Goal: Check status: Check status

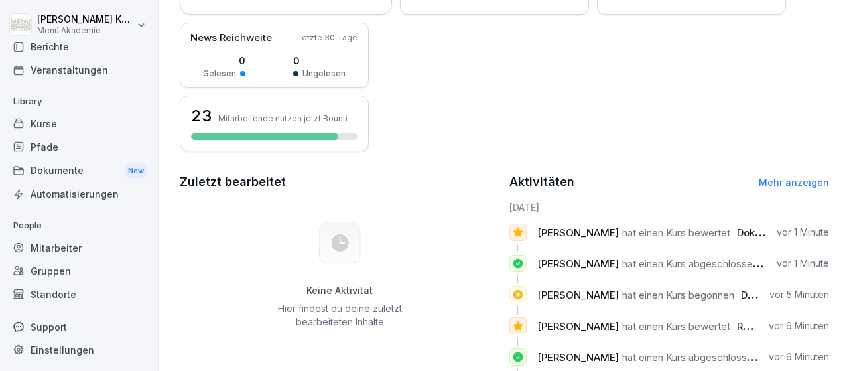
scroll to position [78, 0]
click at [59, 294] on div "Standorte" at bounding box center [79, 293] width 145 height 23
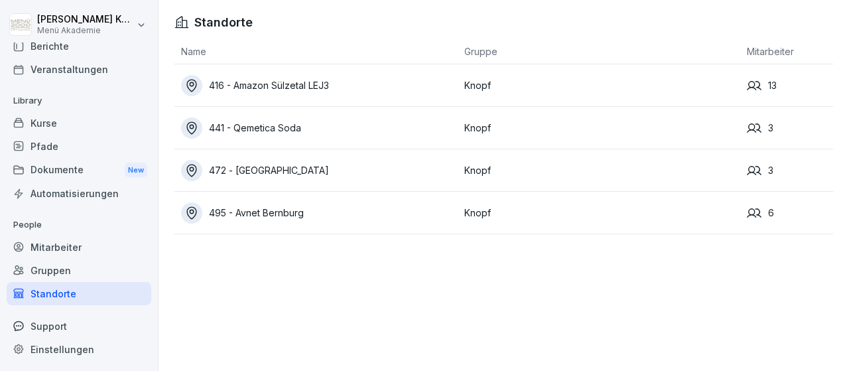
click at [270, 173] on div "472 - [GEOGRAPHIC_DATA]" at bounding box center [319, 170] width 277 height 21
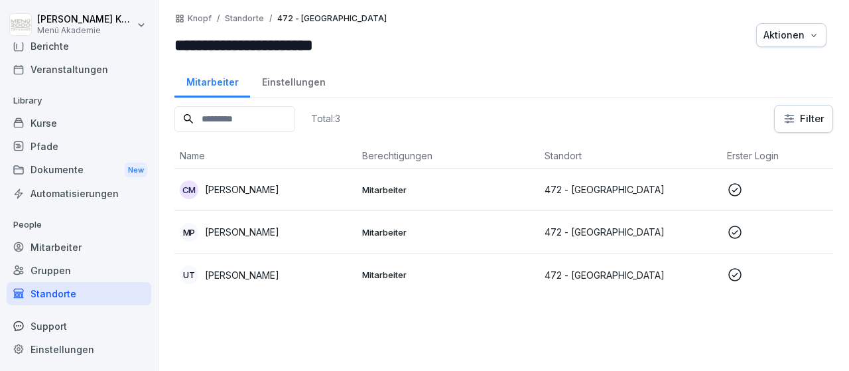
click at [625, 189] on p "472 - [GEOGRAPHIC_DATA]" at bounding box center [631, 190] width 172 height 14
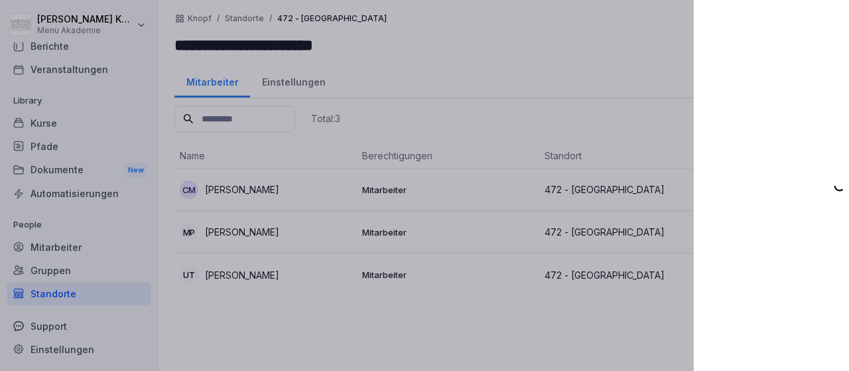
click at [623, 189] on div at bounding box center [424, 185] width 849 height 371
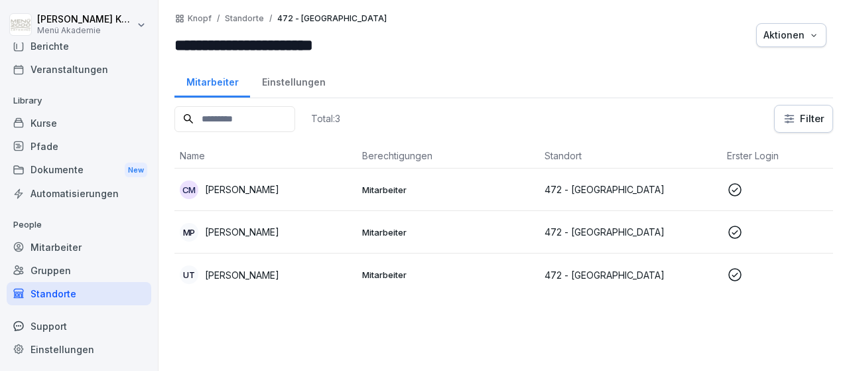
scroll to position [78, 0]
click at [392, 187] on p "Mitarbeiter" at bounding box center [448, 190] width 172 height 12
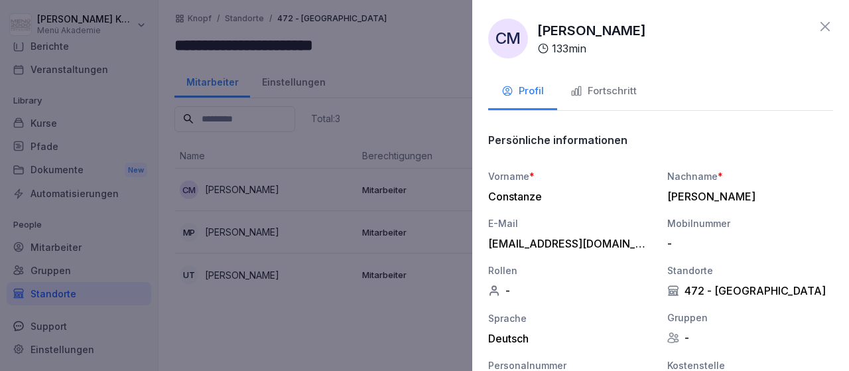
click at [619, 88] on div "Fortschritt" at bounding box center [604, 91] width 66 height 15
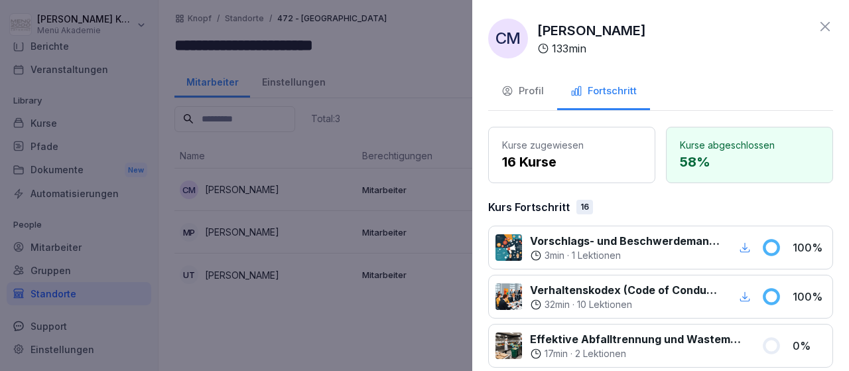
click at [831, 25] on icon at bounding box center [826, 27] width 16 height 16
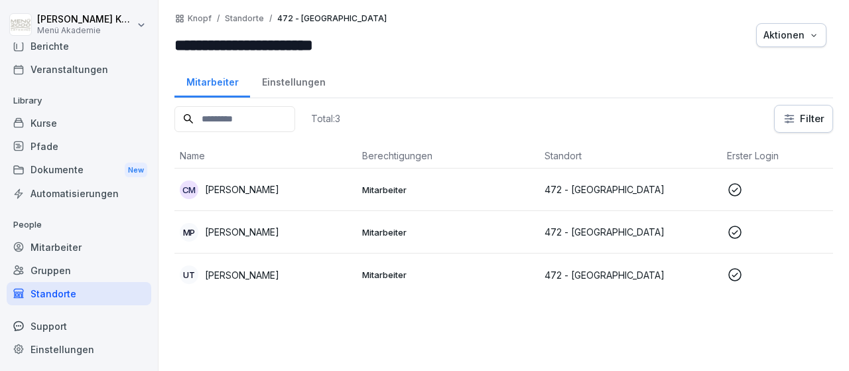
click at [382, 226] on p "Mitarbeiter" at bounding box center [448, 232] width 172 height 12
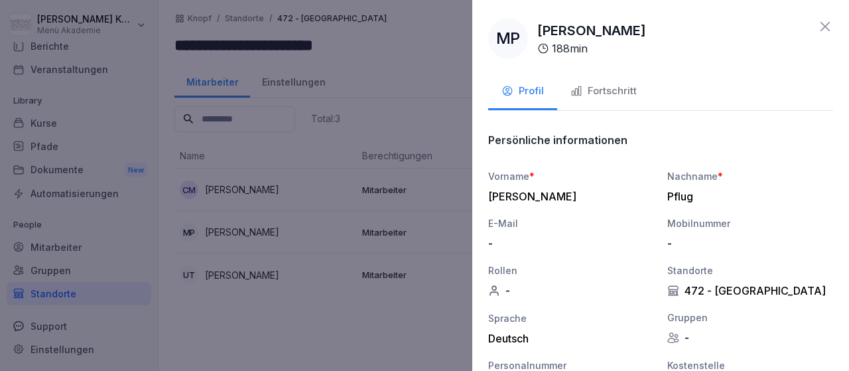
click at [630, 88] on div "Fortschritt" at bounding box center [604, 91] width 66 height 15
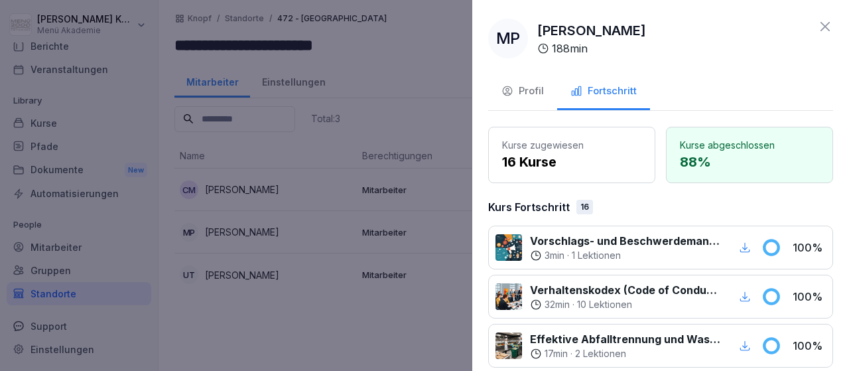
click at [823, 25] on icon at bounding box center [826, 27] width 16 height 16
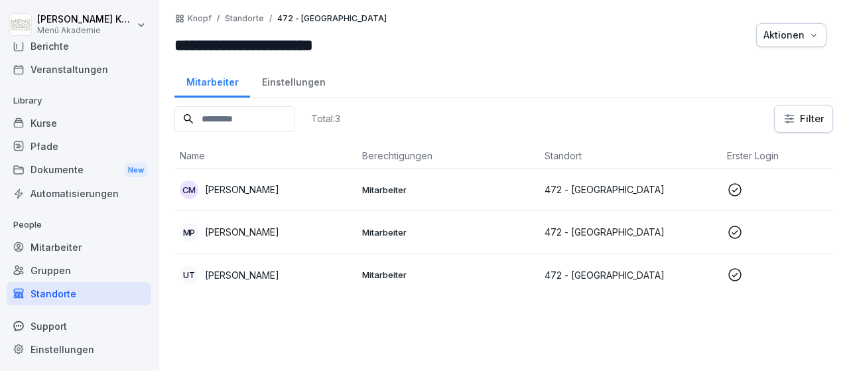
click at [383, 269] on p "Mitarbeiter" at bounding box center [448, 275] width 172 height 12
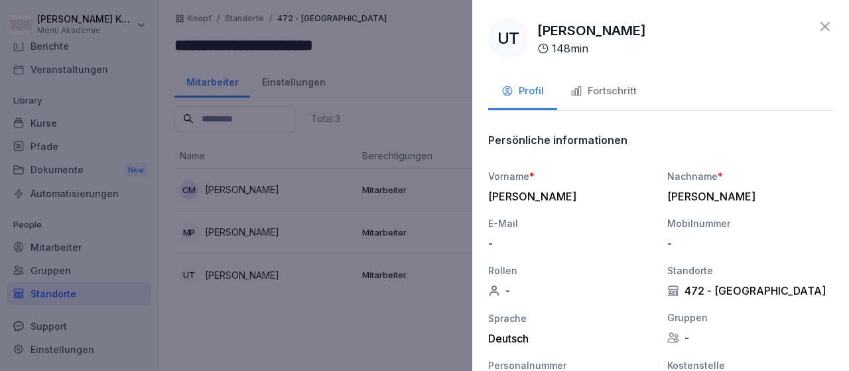
click at [619, 88] on div "Fortschritt" at bounding box center [604, 91] width 66 height 15
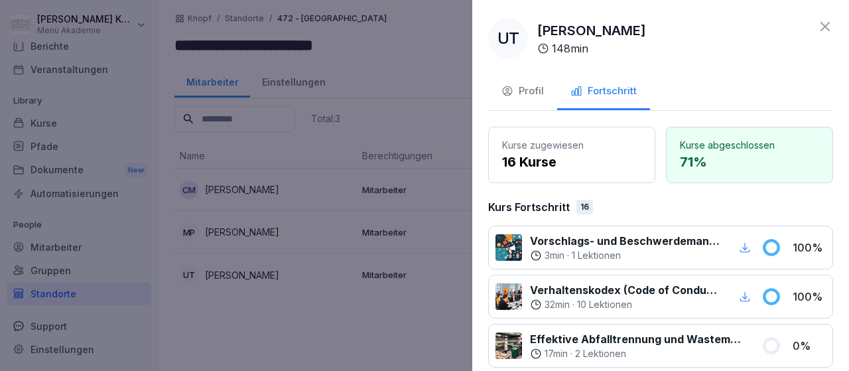
click at [830, 27] on icon at bounding box center [826, 27] width 16 height 16
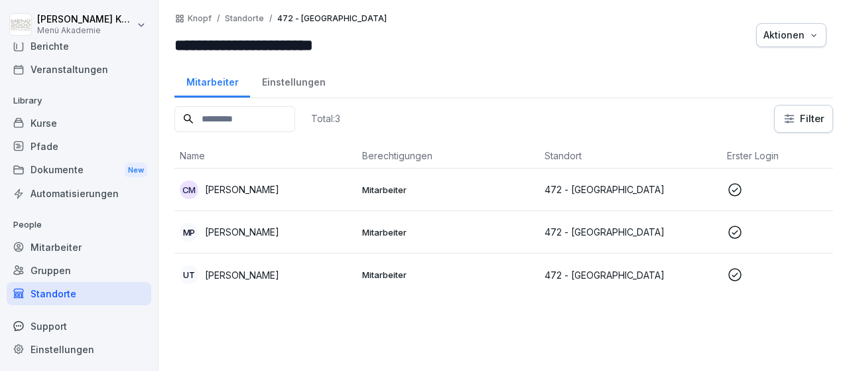
click at [72, 291] on div "Standorte" at bounding box center [79, 293] width 145 height 23
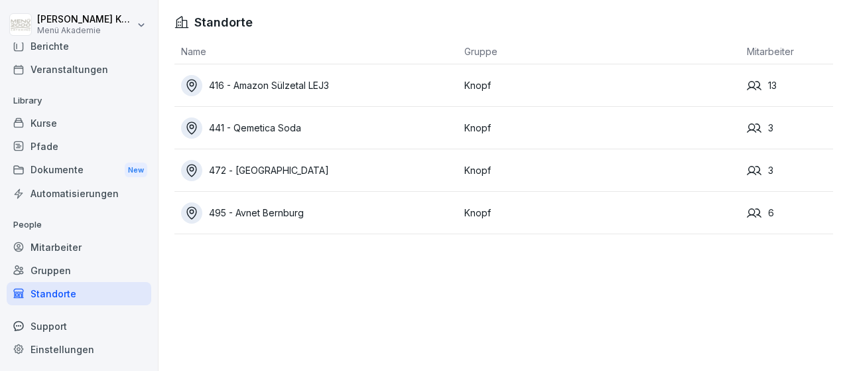
click at [279, 215] on div "495 - Avnet Bernburg" at bounding box center [319, 212] width 277 height 21
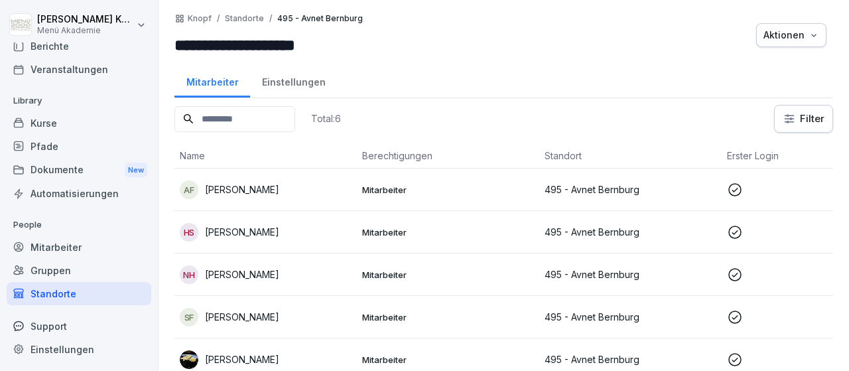
click at [395, 188] on p "Mitarbeiter" at bounding box center [448, 190] width 172 height 12
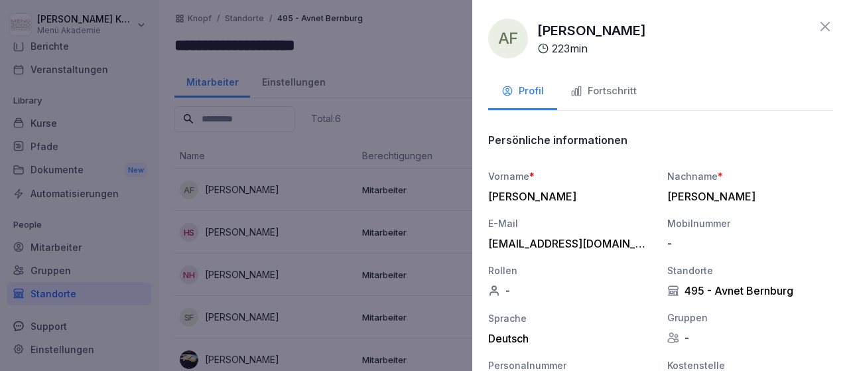
click at [627, 92] on div "Fortschritt" at bounding box center [604, 91] width 66 height 15
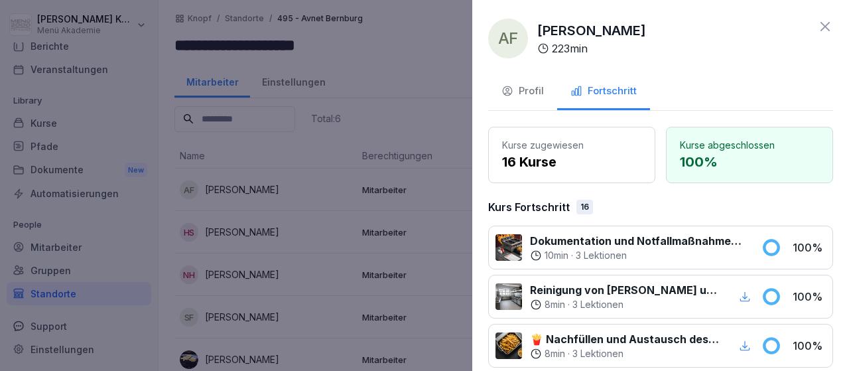
click at [825, 25] on icon at bounding box center [826, 27] width 16 height 16
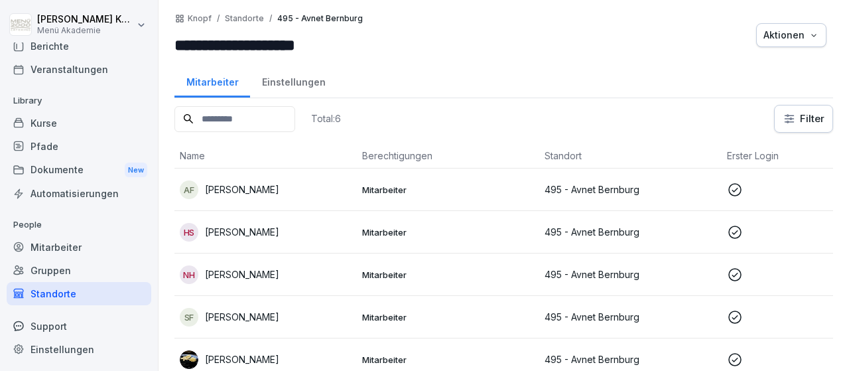
click at [394, 233] on p "Mitarbeiter" at bounding box center [448, 232] width 172 height 12
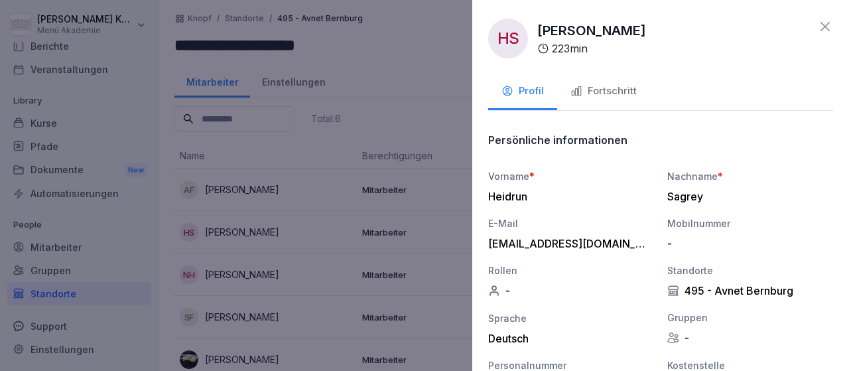
click at [622, 89] on div "Fortschritt" at bounding box center [604, 91] width 66 height 15
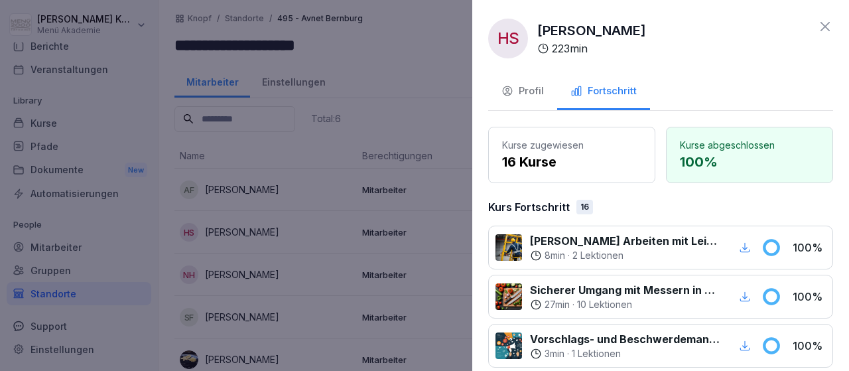
click at [828, 27] on icon at bounding box center [826, 27] width 16 height 16
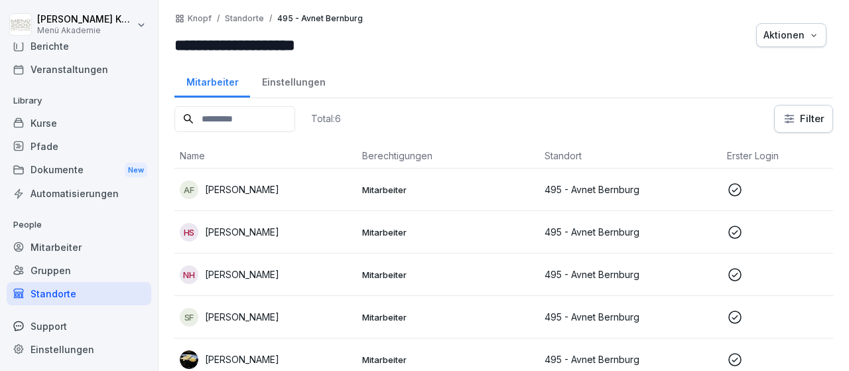
click at [223, 271] on p "[PERSON_NAME]" at bounding box center [242, 274] width 74 height 14
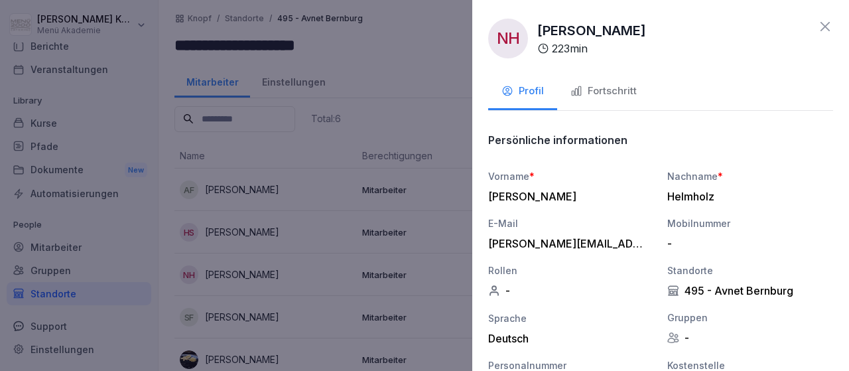
click at [626, 86] on div "Fortschritt" at bounding box center [604, 91] width 66 height 15
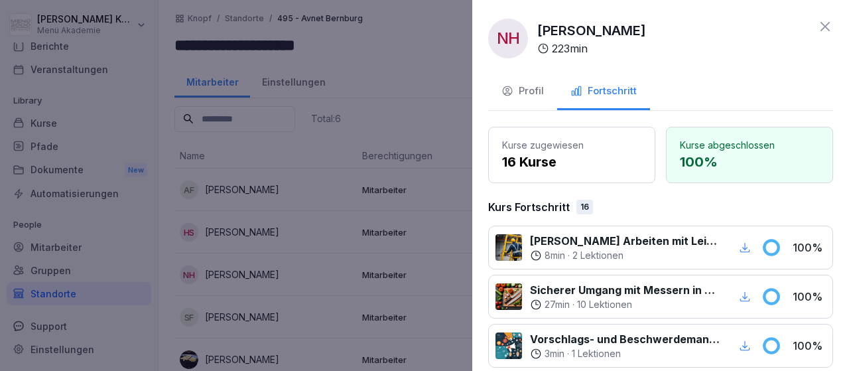
click at [822, 29] on icon at bounding box center [826, 27] width 16 height 16
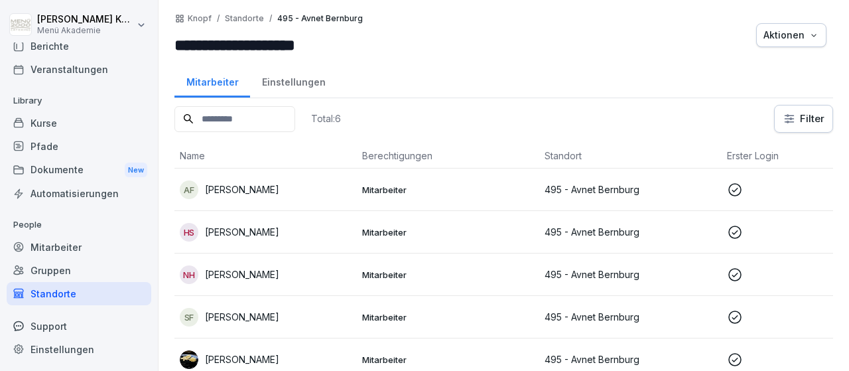
click at [238, 315] on p "[PERSON_NAME]" at bounding box center [242, 317] width 74 height 14
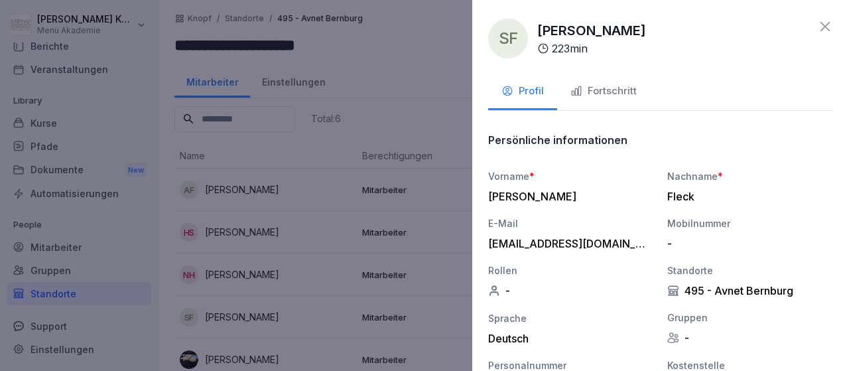
click at [623, 91] on div "Fortschritt" at bounding box center [604, 91] width 66 height 15
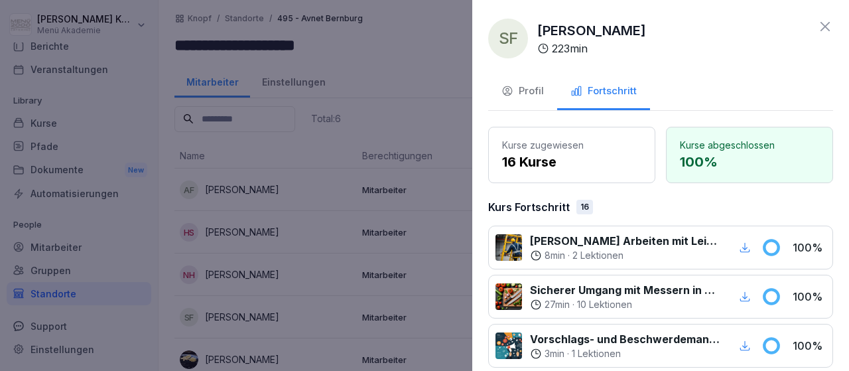
click at [818, 21] on icon at bounding box center [826, 27] width 16 height 16
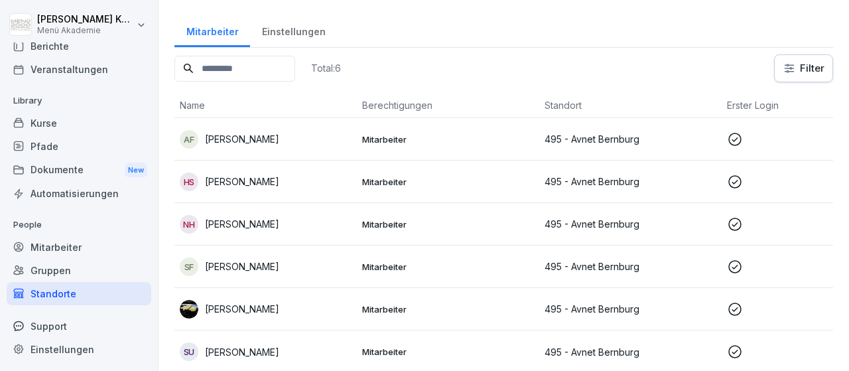
scroll to position [51, 0]
click at [366, 305] on p "Mitarbeiter" at bounding box center [448, 309] width 172 height 12
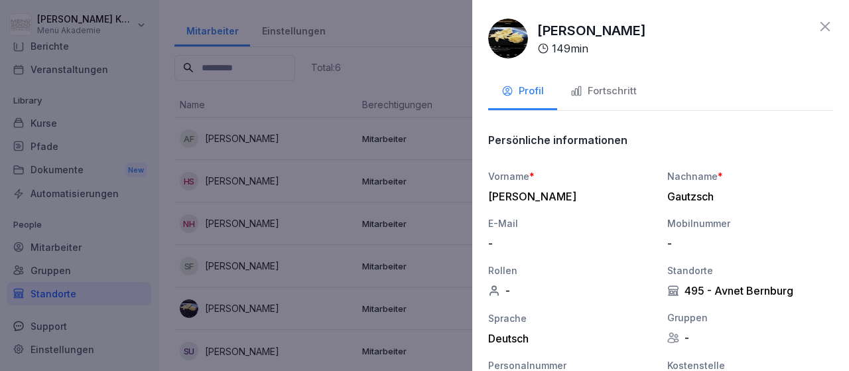
click at [595, 87] on div "Fortschritt" at bounding box center [604, 91] width 66 height 15
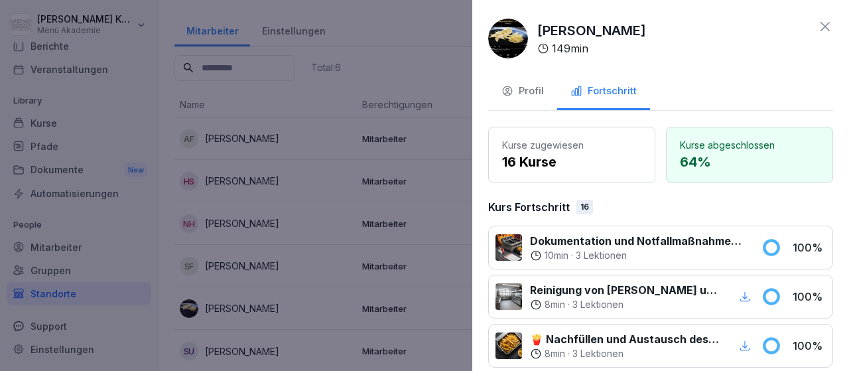
click at [832, 26] on icon at bounding box center [826, 27] width 16 height 16
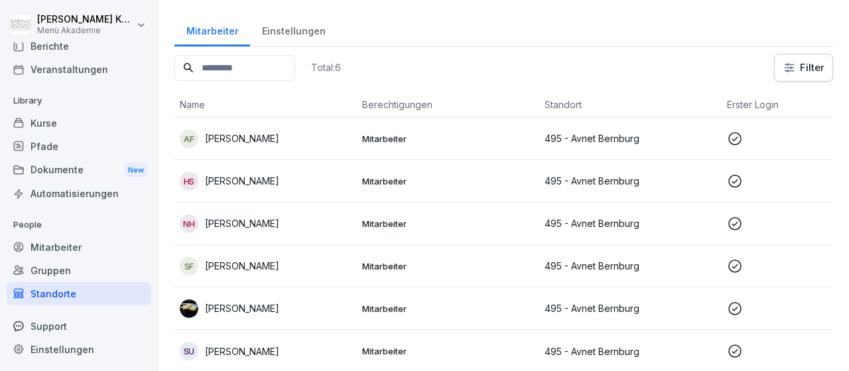
click at [372, 350] on p "Mitarbeiter" at bounding box center [448, 351] width 172 height 12
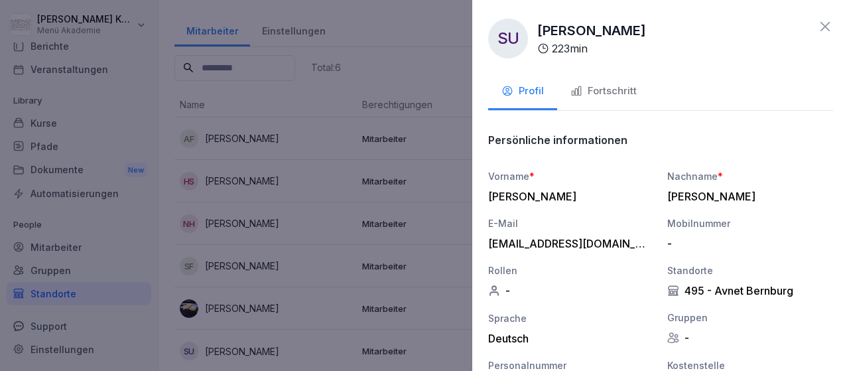
click at [625, 84] on div "Fortschritt" at bounding box center [604, 91] width 66 height 15
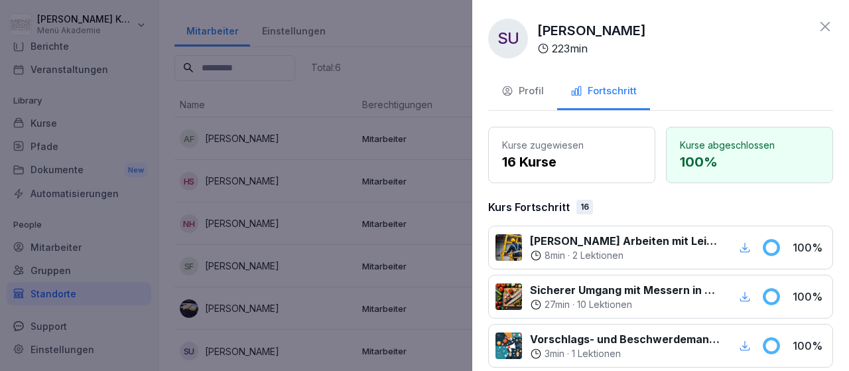
click at [826, 28] on icon at bounding box center [825, 26] width 9 height 9
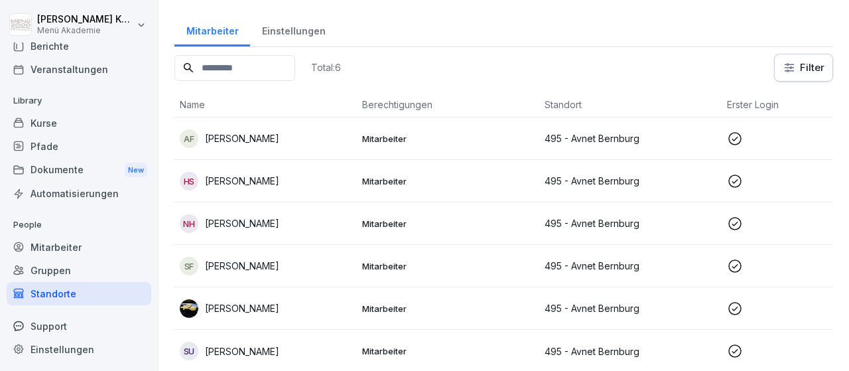
drag, startPoint x: 50, startPoint y: 297, endPoint x: 42, endPoint y: 293, distance: 8.7
click at [50, 297] on div "Standorte" at bounding box center [79, 293] width 145 height 23
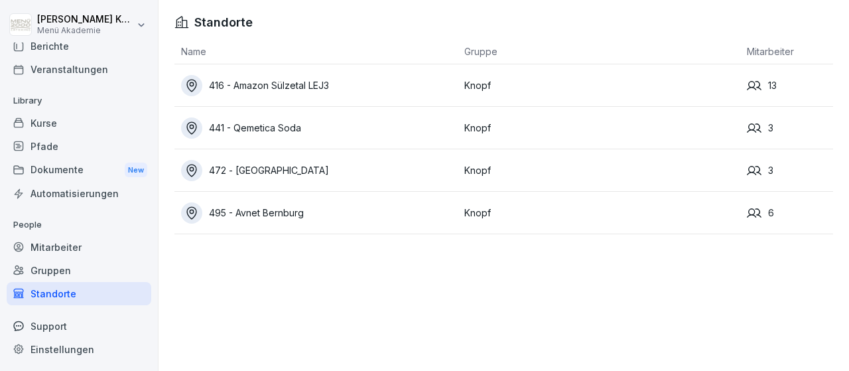
click at [273, 84] on div "416 - Amazon Sülzetal LEJ3" at bounding box center [319, 85] width 277 height 21
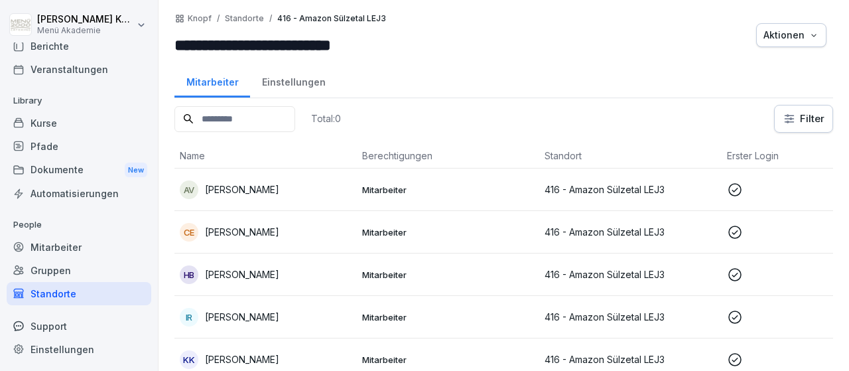
click at [273, 84] on div "Einstellungen" at bounding box center [293, 81] width 87 height 34
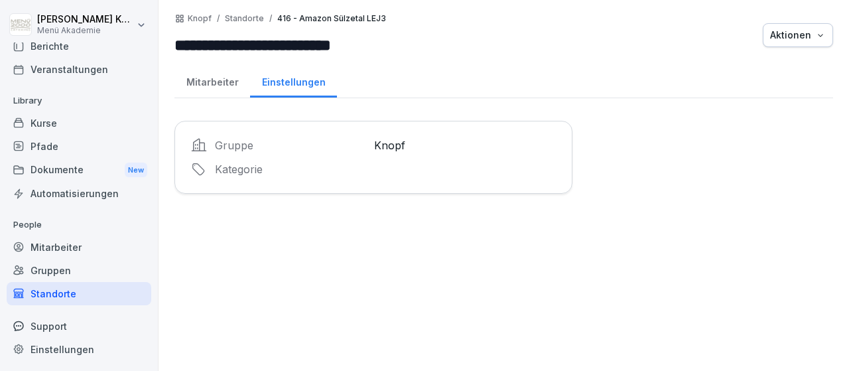
click at [50, 294] on div "Standorte" at bounding box center [79, 293] width 145 height 23
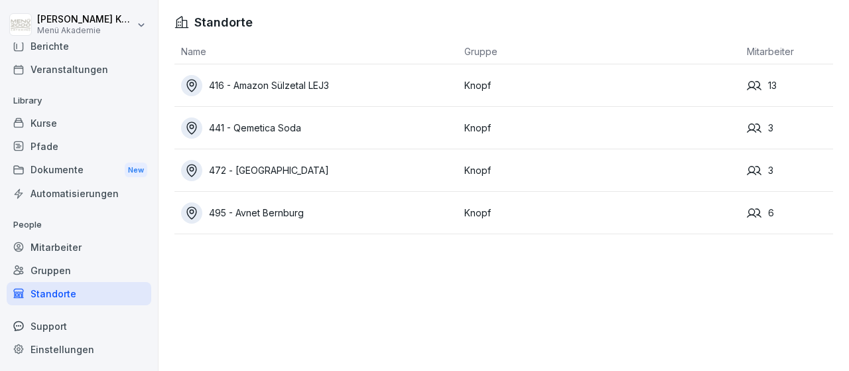
click at [286, 82] on div "416 - Amazon Sülzetal LEJ3" at bounding box center [319, 85] width 277 height 21
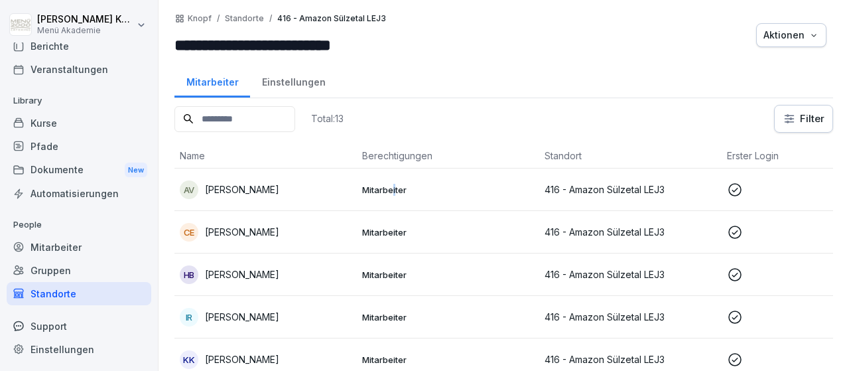
click at [394, 186] on p "Mitarbeiter" at bounding box center [448, 190] width 172 height 12
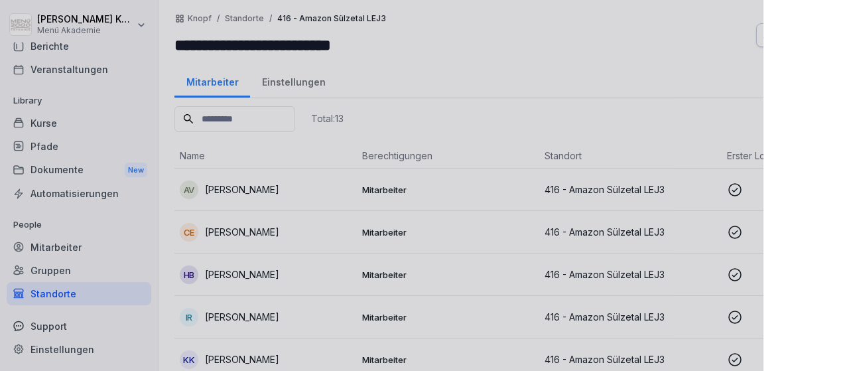
scroll to position [78, 0]
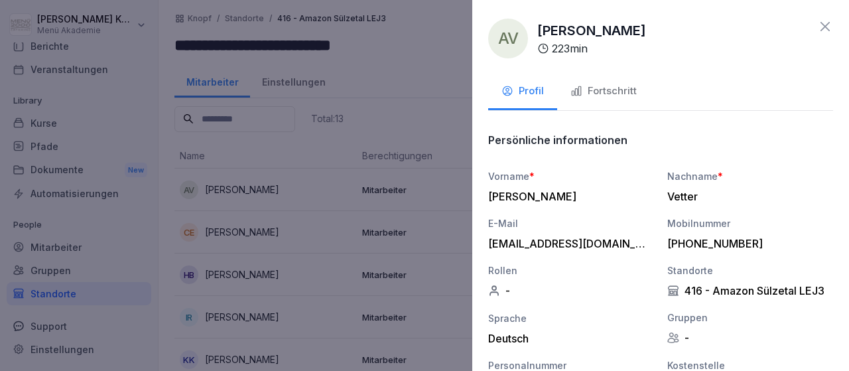
click at [611, 86] on div "Fortschritt" at bounding box center [604, 91] width 66 height 15
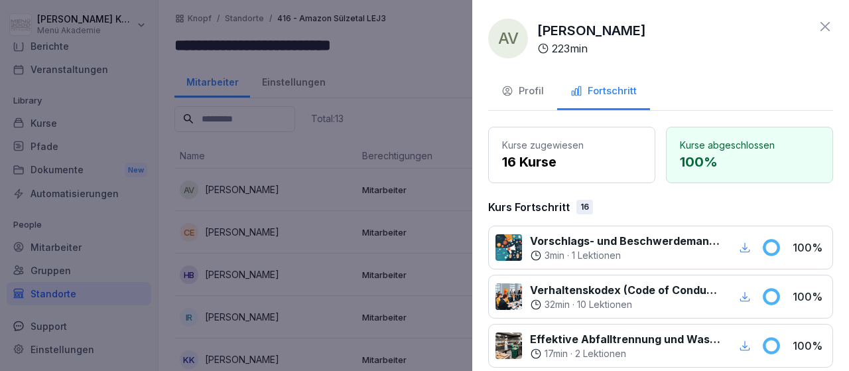
click at [833, 21] on icon at bounding box center [826, 27] width 16 height 16
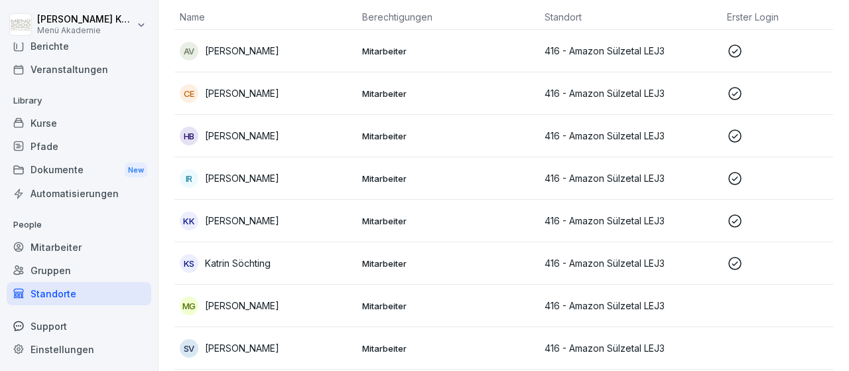
scroll to position [154, 0]
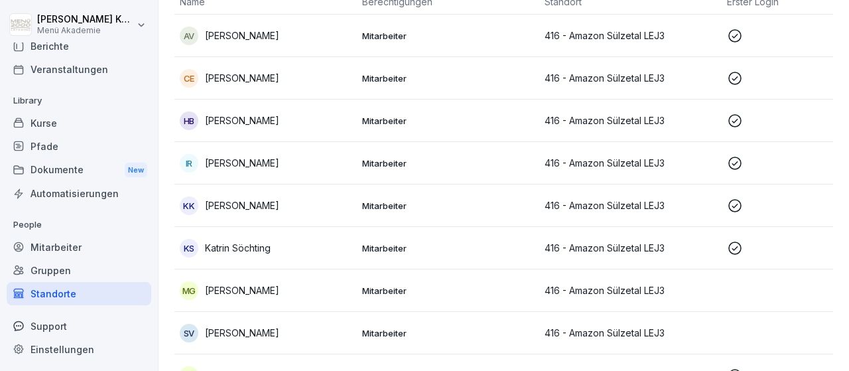
click at [226, 157] on p "[PERSON_NAME]" at bounding box center [242, 163] width 74 height 14
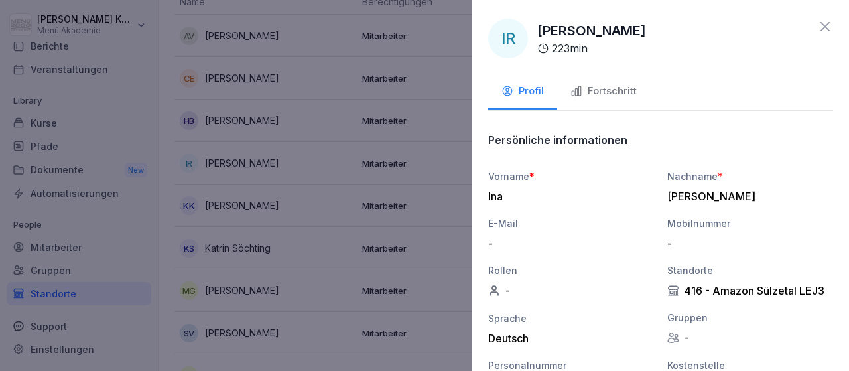
click at [614, 91] on div "Fortschritt" at bounding box center [604, 91] width 66 height 15
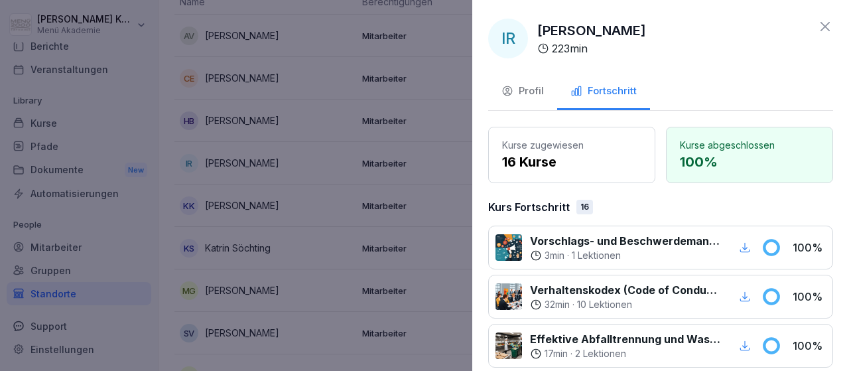
click at [829, 25] on icon at bounding box center [826, 27] width 16 height 16
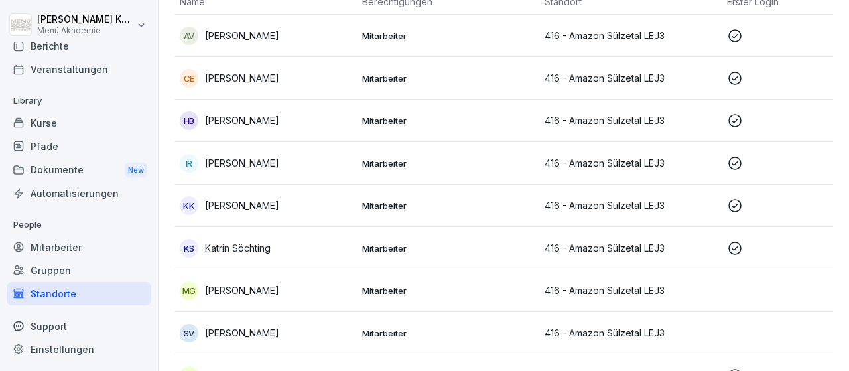
click at [232, 208] on p "[PERSON_NAME]" at bounding box center [242, 205] width 74 height 14
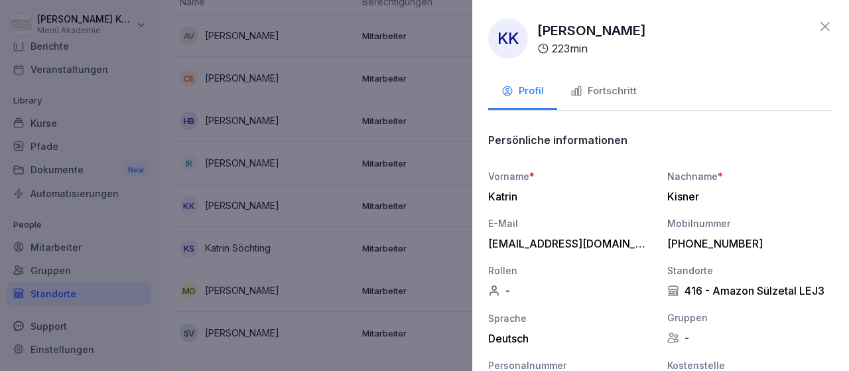
click at [599, 90] on div "Fortschritt" at bounding box center [604, 91] width 66 height 15
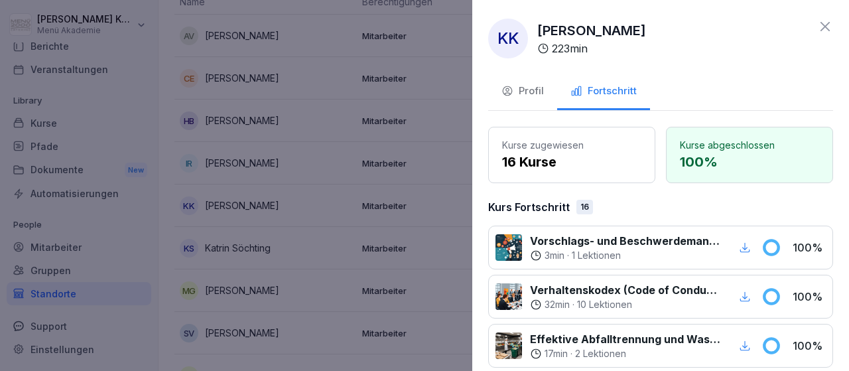
click at [824, 27] on icon at bounding box center [826, 27] width 16 height 16
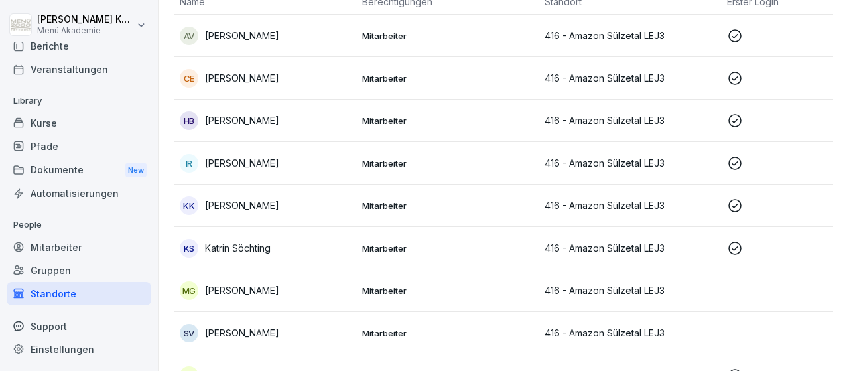
click at [225, 252] on p "Katrin Söchting" at bounding box center [238, 248] width 66 height 14
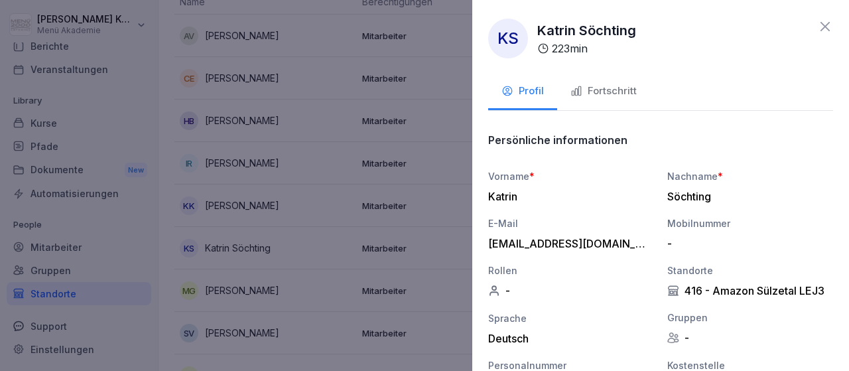
click at [637, 88] on button "Fortschritt" at bounding box center [603, 92] width 93 height 36
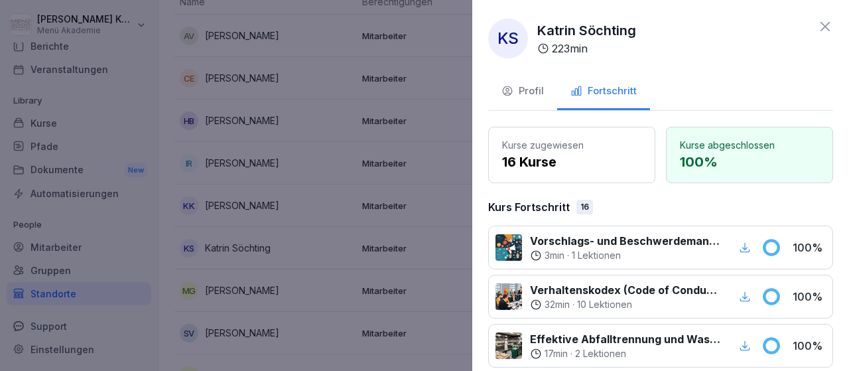
click at [827, 29] on icon at bounding box center [826, 27] width 16 height 16
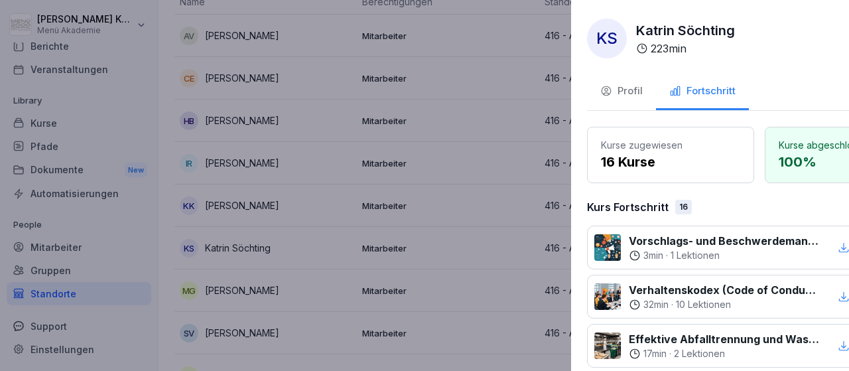
scroll to position [0, 0]
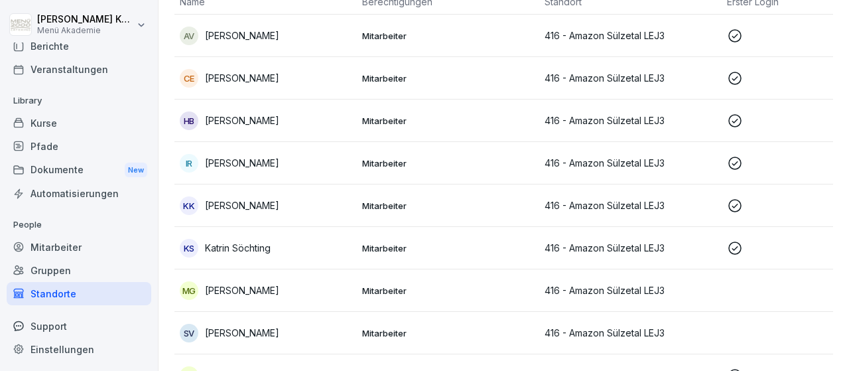
click at [242, 285] on p "[PERSON_NAME]" at bounding box center [242, 290] width 74 height 14
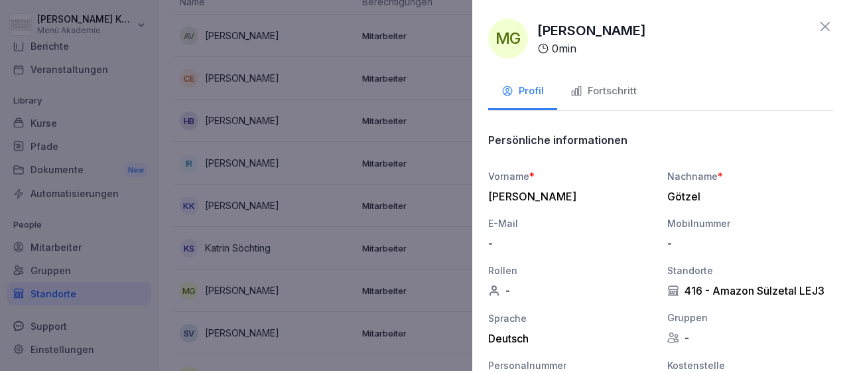
click at [609, 90] on div "Fortschritt" at bounding box center [604, 91] width 66 height 15
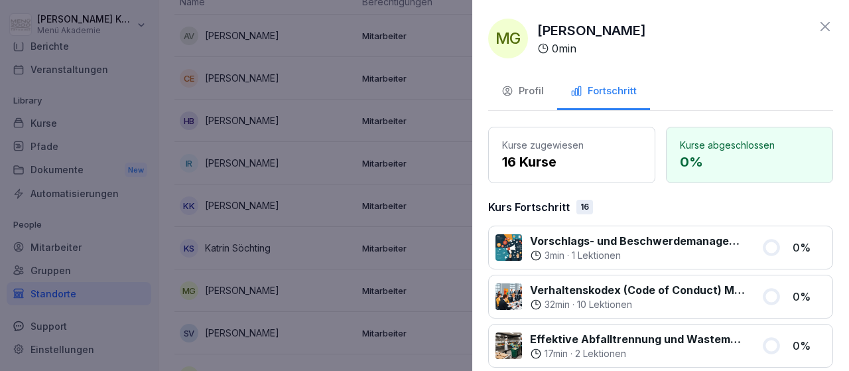
drag, startPoint x: 828, startPoint y: 23, endPoint x: 825, endPoint y: 32, distance: 9.0
click at [828, 23] on icon at bounding box center [826, 27] width 16 height 16
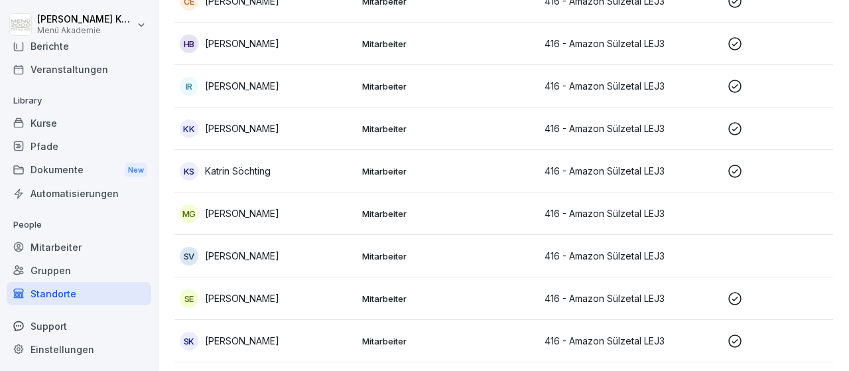
click at [236, 256] on p "[PERSON_NAME]" at bounding box center [242, 256] width 74 height 14
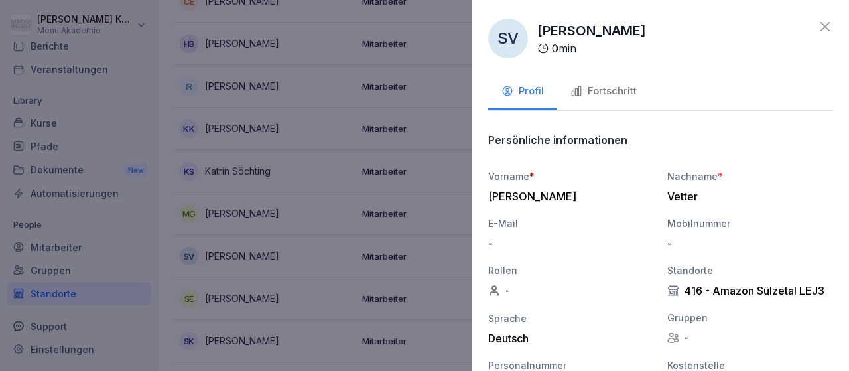
click at [826, 28] on icon at bounding box center [825, 26] width 9 height 9
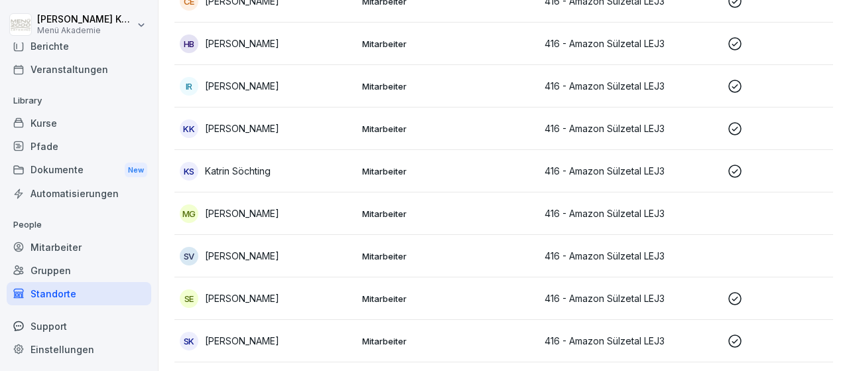
click at [221, 301] on p "[PERSON_NAME]" at bounding box center [242, 298] width 74 height 14
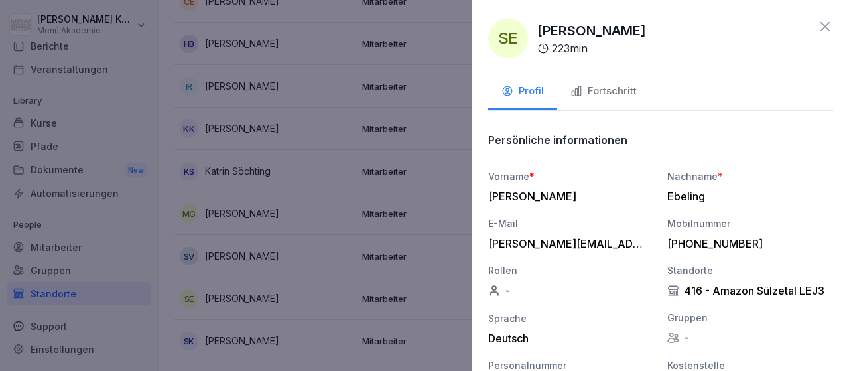
click at [607, 90] on div "Fortschritt" at bounding box center [604, 91] width 66 height 15
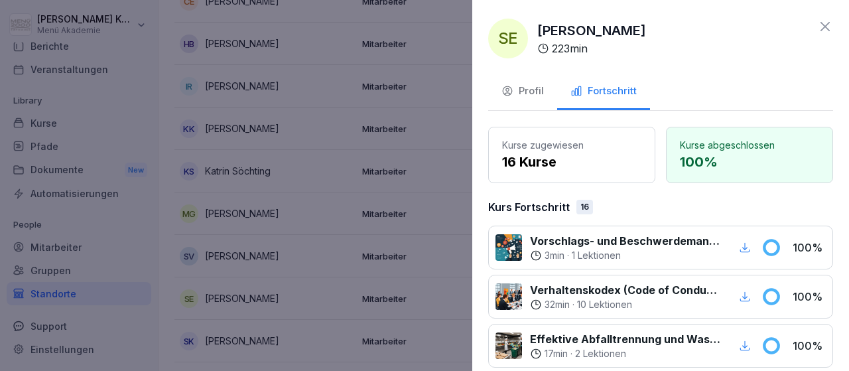
drag, startPoint x: 826, startPoint y: 21, endPoint x: 650, endPoint y: 163, distance: 226.5
click at [825, 21] on icon at bounding box center [826, 27] width 16 height 16
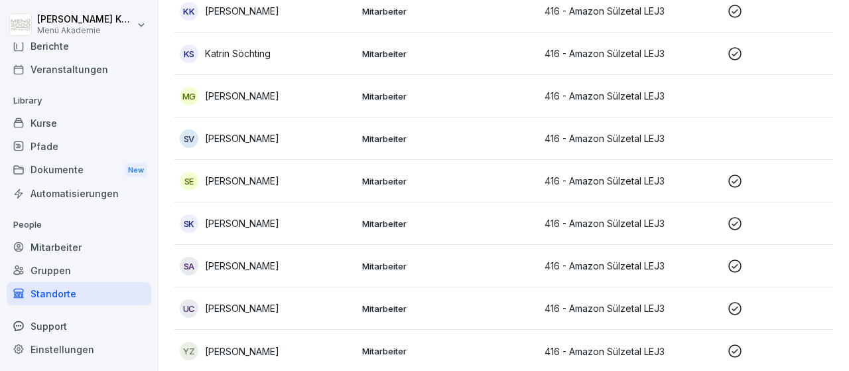
click at [222, 222] on p "[PERSON_NAME]" at bounding box center [242, 223] width 74 height 14
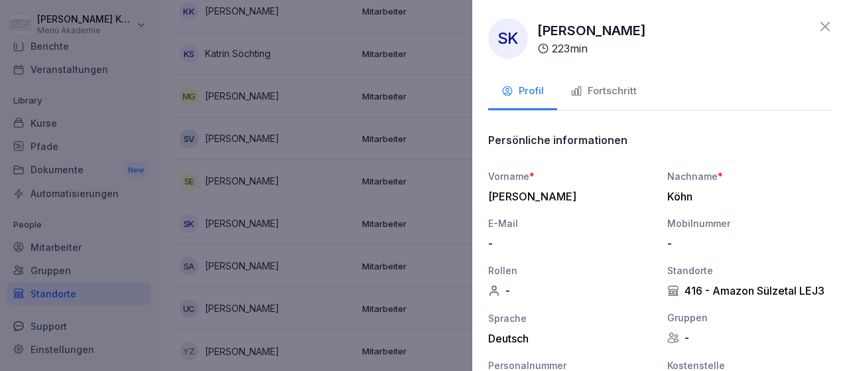
click at [830, 25] on icon at bounding box center [826, 27] width 16 height 16
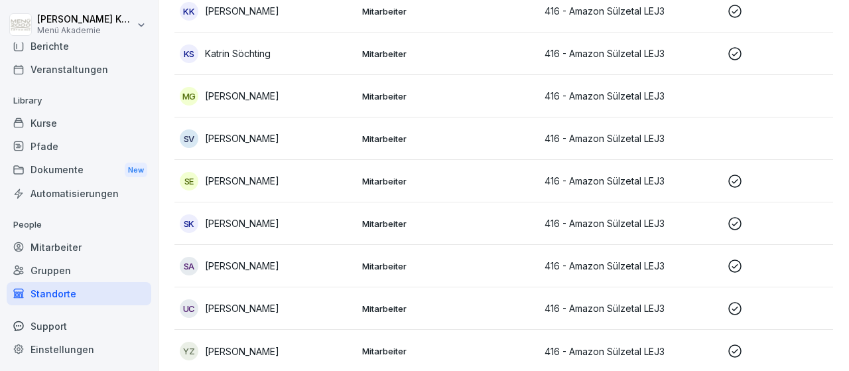
click at [234, 267] on p "[PERSON_NAME]" at bounding box center [242, 266] width 74 height 14
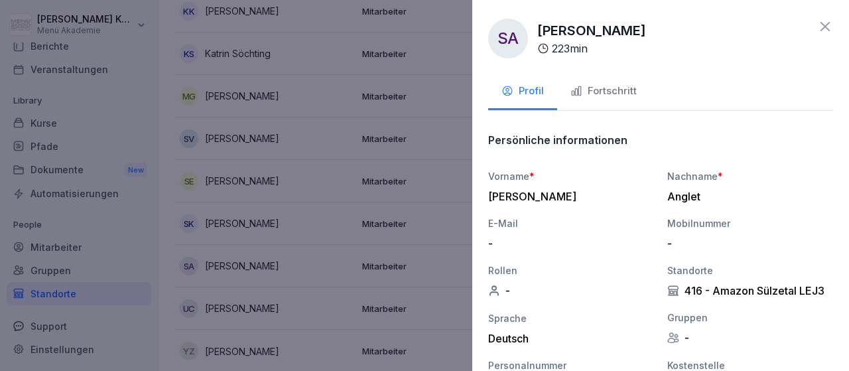
click at [620, 92] on div "Fortschritt" at bounding box center [604, 91] width 66 height 15
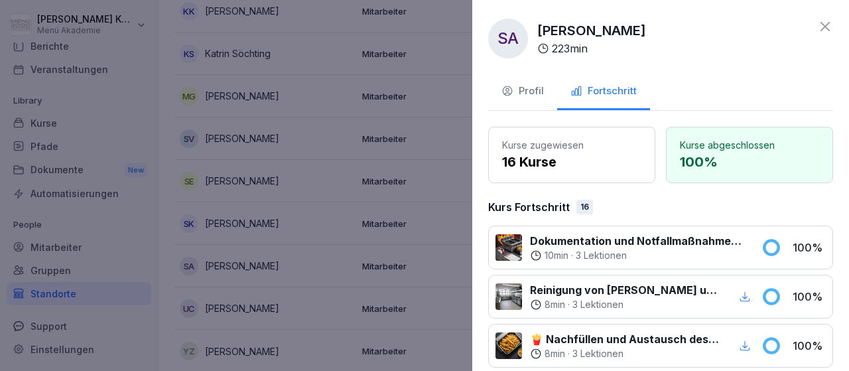
click at [818, 23] on icon at bounding box center [826, 27] width 16 height 16
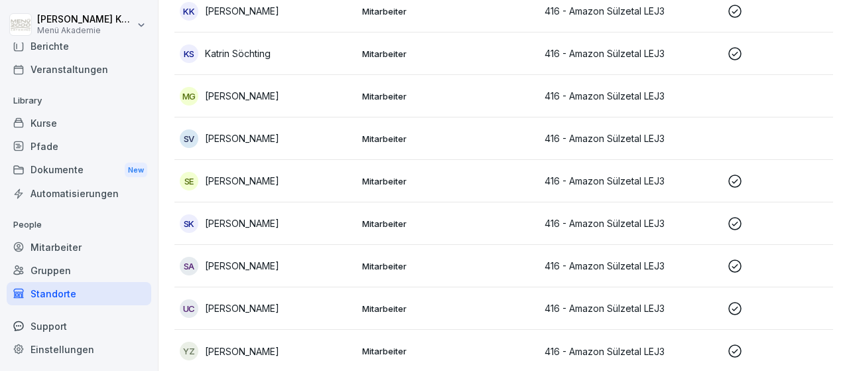
click at [224, 307] on p "[PERSON_NAME]" at bounding box center [242, 308] width 74 height 14
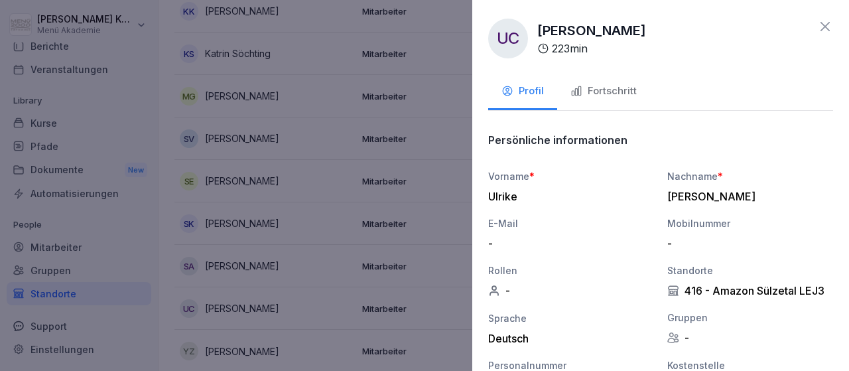
click at [605, 88] on div "Fortschritt" at bounding box center [604, 91] width 66 height 15
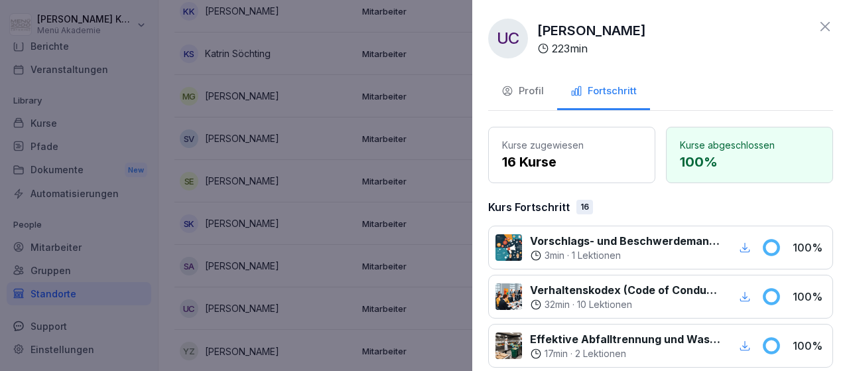
drag, startPoint x: 825, startPoint y: 24, endPoint x: 822, endPoint y: 34, distance: 10.5
click at [825, 27] on icon at bounding box center [826, 27] width 16 height 16
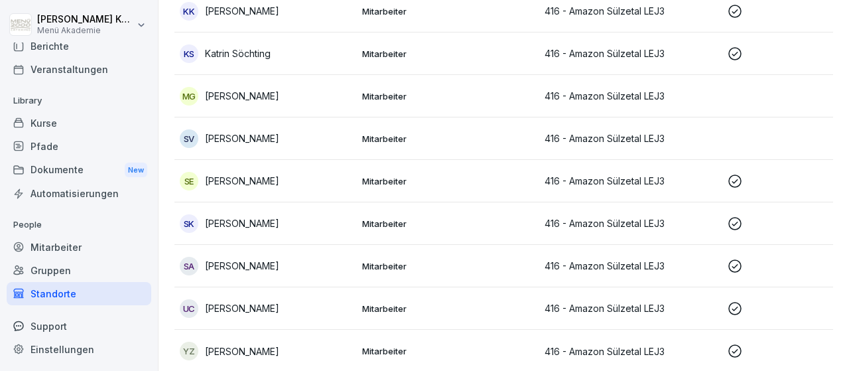
click at [244, 344] on p "[PERSON_NAME]" at bounding box center [242, 351] width 74 height 14
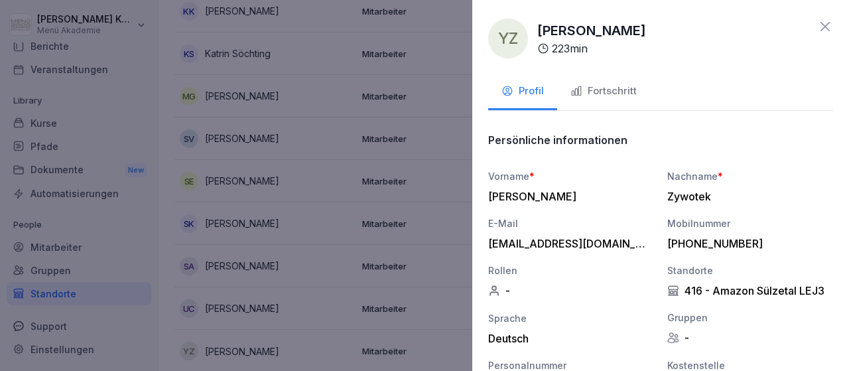
click at [617, 82] on button "Fortschritt" at bounding box center [603, 92] width 93 height 36
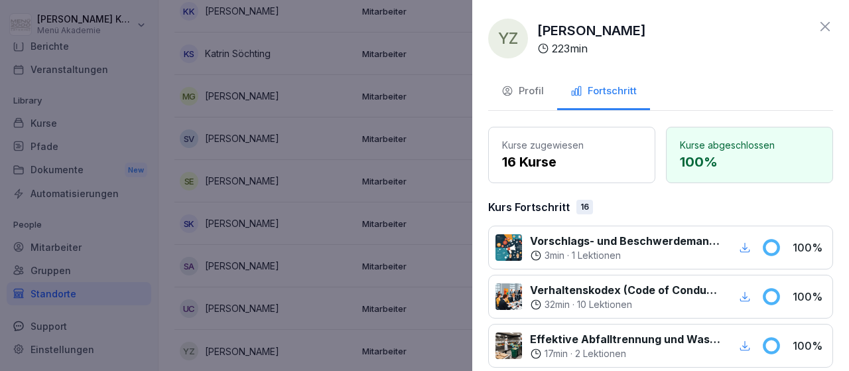
click at [828, 23] on icon at bounding box center [826, 27] width 16 height 16
